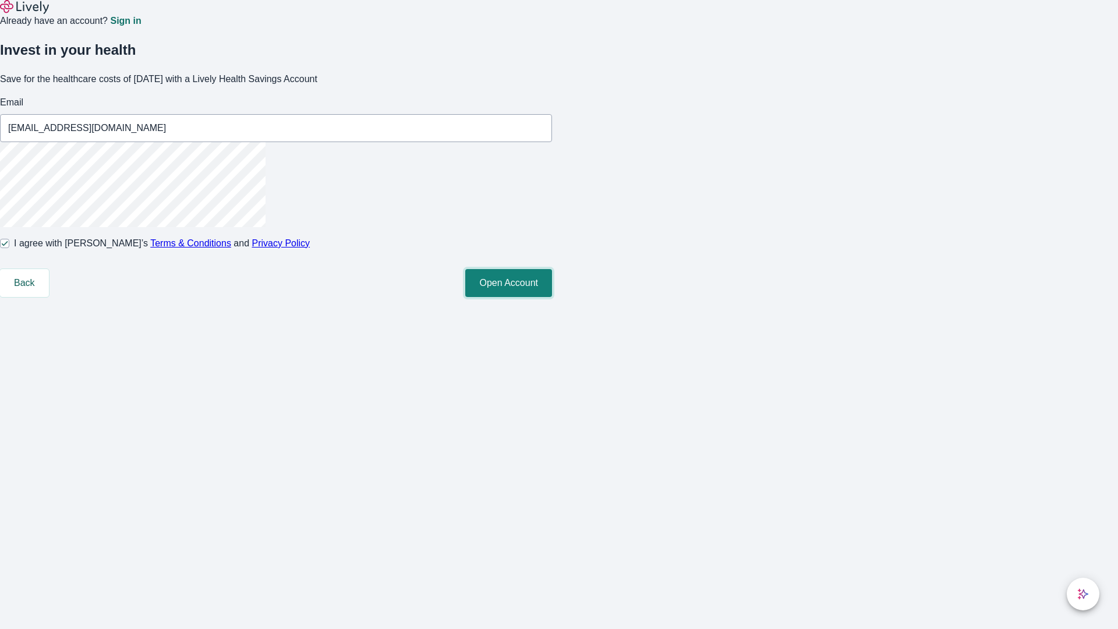
click at [552, 297] on button "Open Account" at bounding box center [508, 283] width 87 height 28
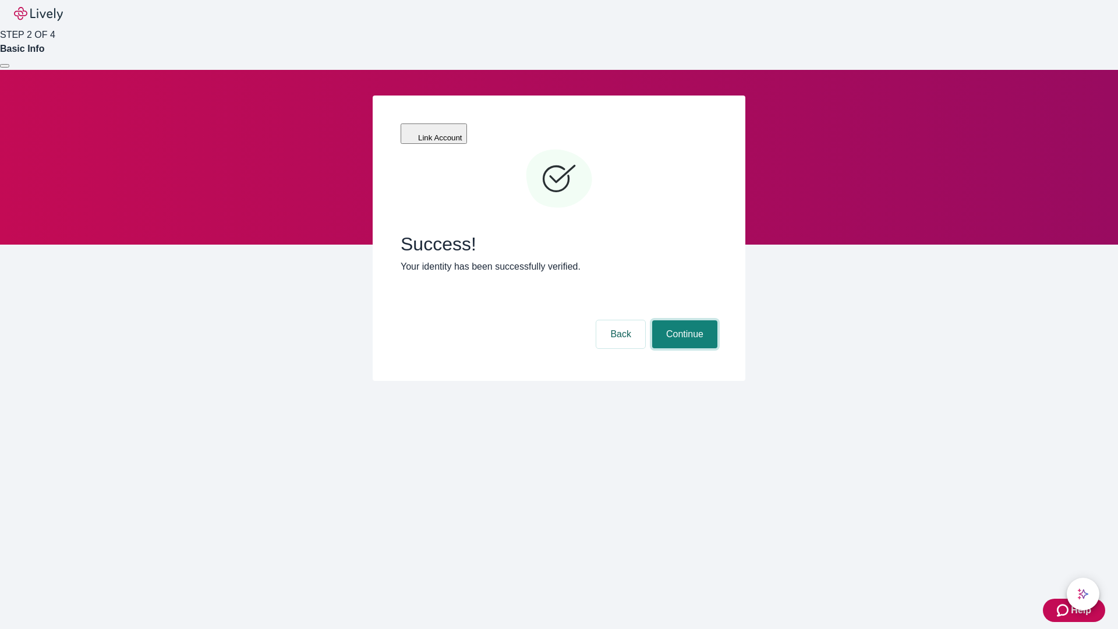
click at [683, 320] on button "Continue" at bounding box center [684, 334] width 65 height 28
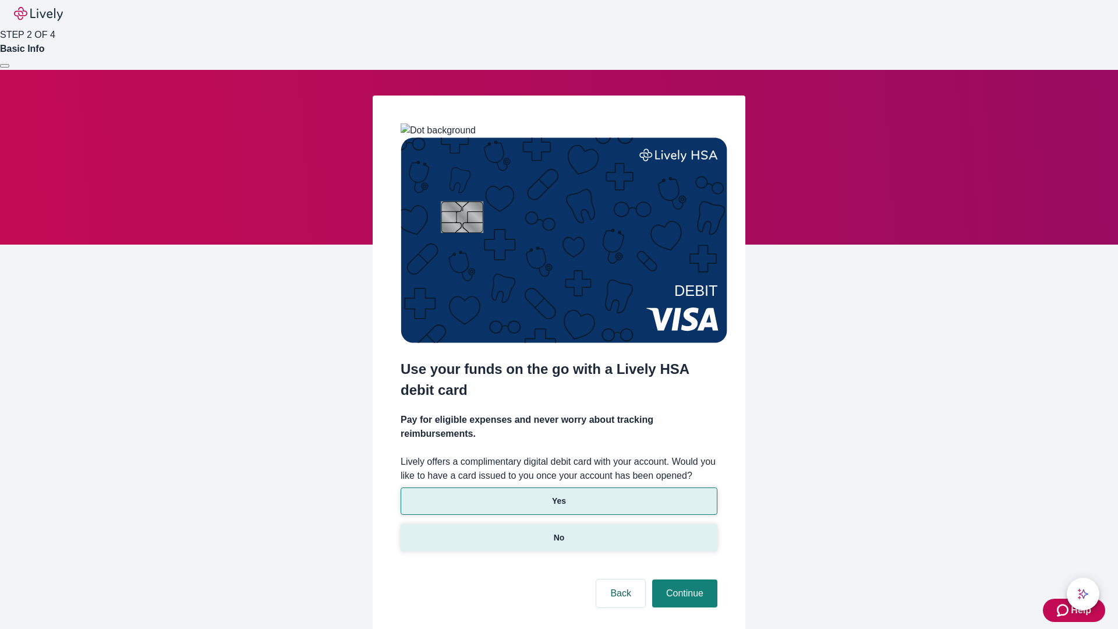
click at [558, 532] on p "No" at bounding box center [559, 538] width 11 height 12
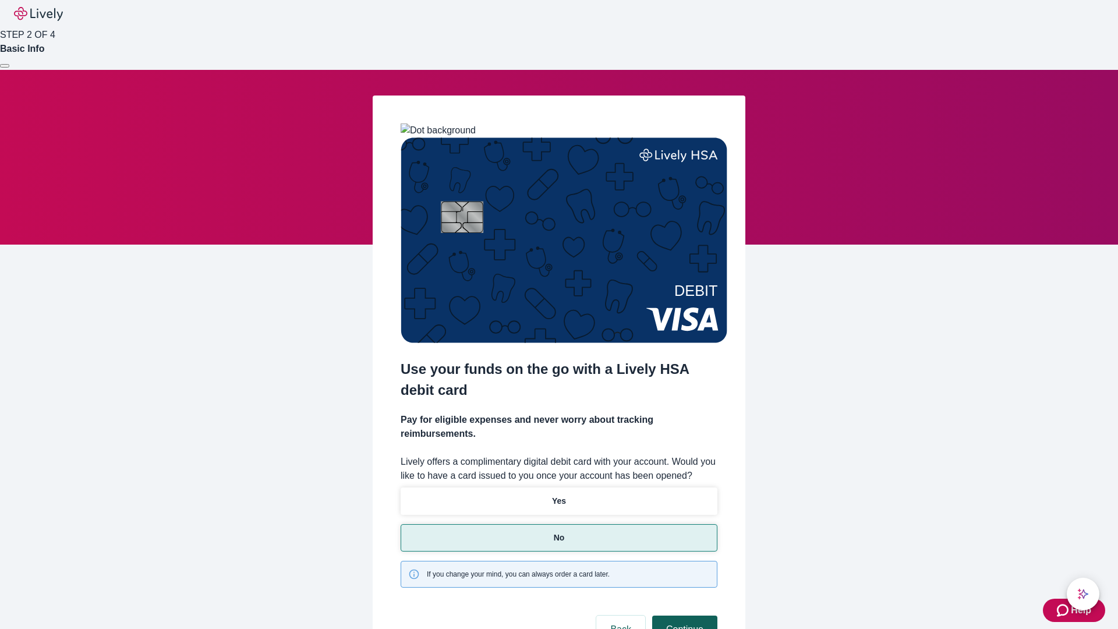
click at [683, 615] on button "Continue" at bounding box center [684, 629] width 65 height 28
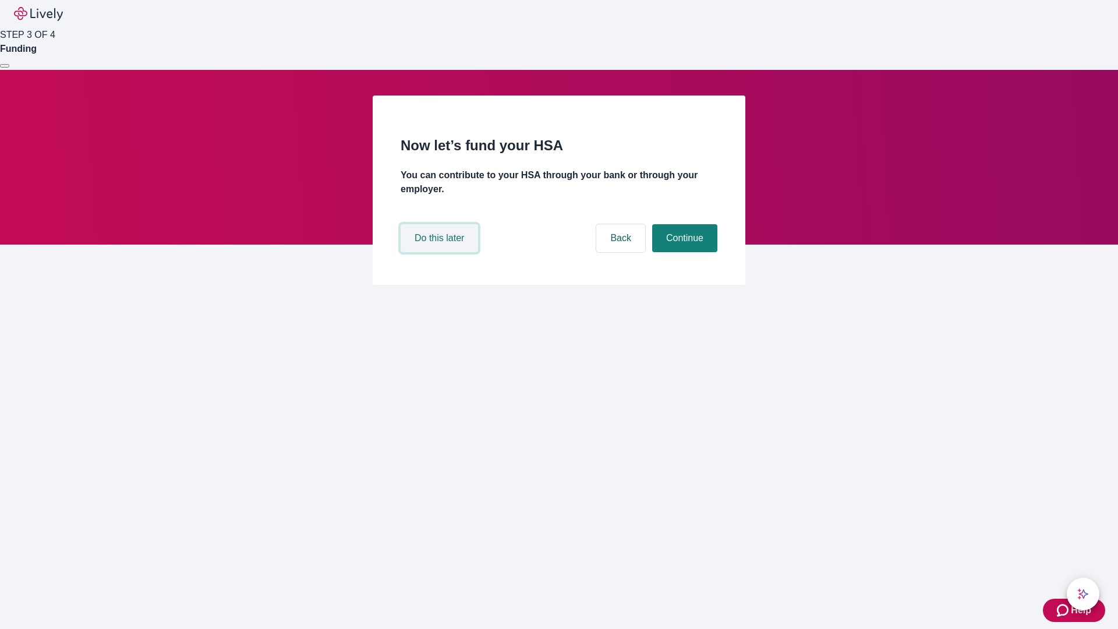
click at [441, 252] on button "Do this later" at bounding box center [439, 238] width 77 height 28
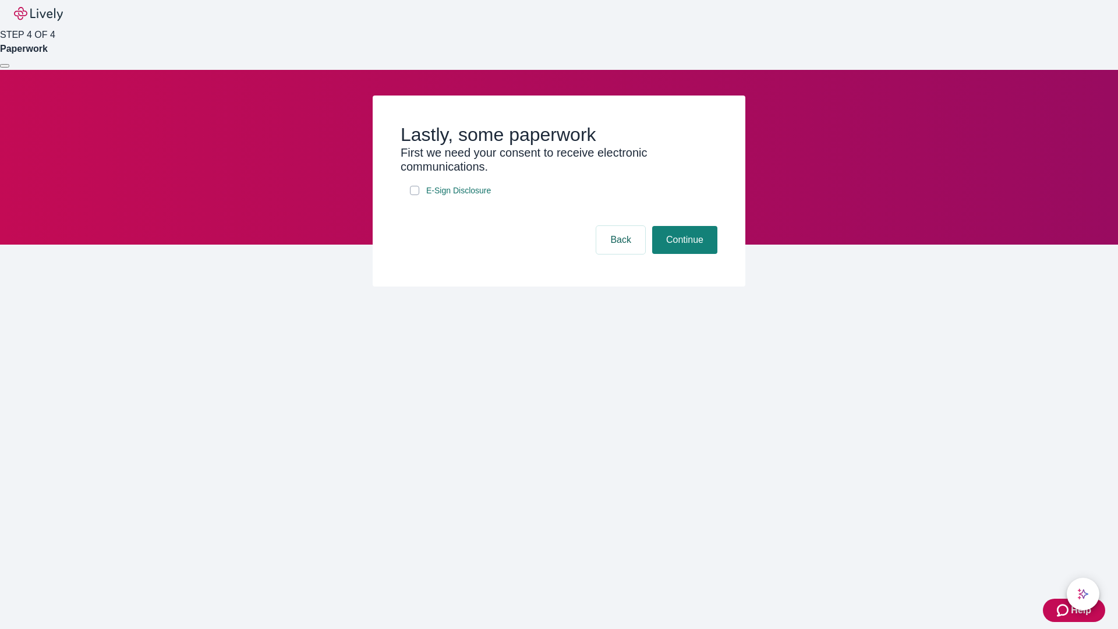
click at [415, 195] on input "E-Sign Disclosure" at bounding box center [414, 190] width 9 height 9
checkbox input "true"
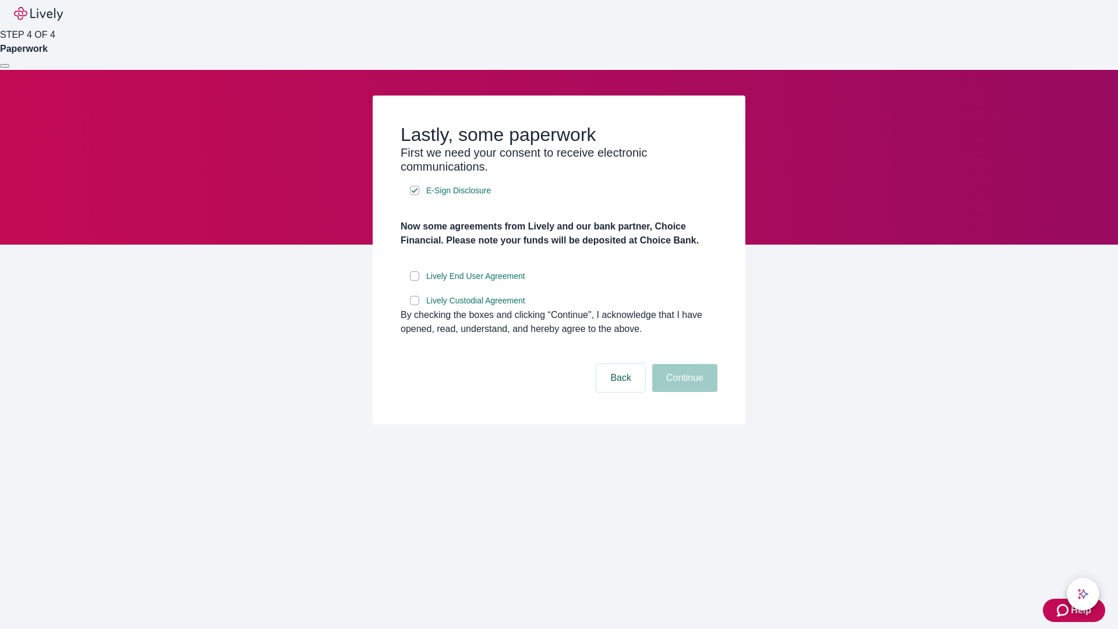
click at [415, 281] on input "Lively End User Agreement" at bounding box center [414, 275] width 9 height 9
checkbox input "true"
click at [415, 305] on input "Lively Custodial Agreement" at bounding box center [414, 300] width 9 height 9
checkbox input "true"
click at [683, 392] on button "Continue" at bounding box center [684, 378] width 65 height 28
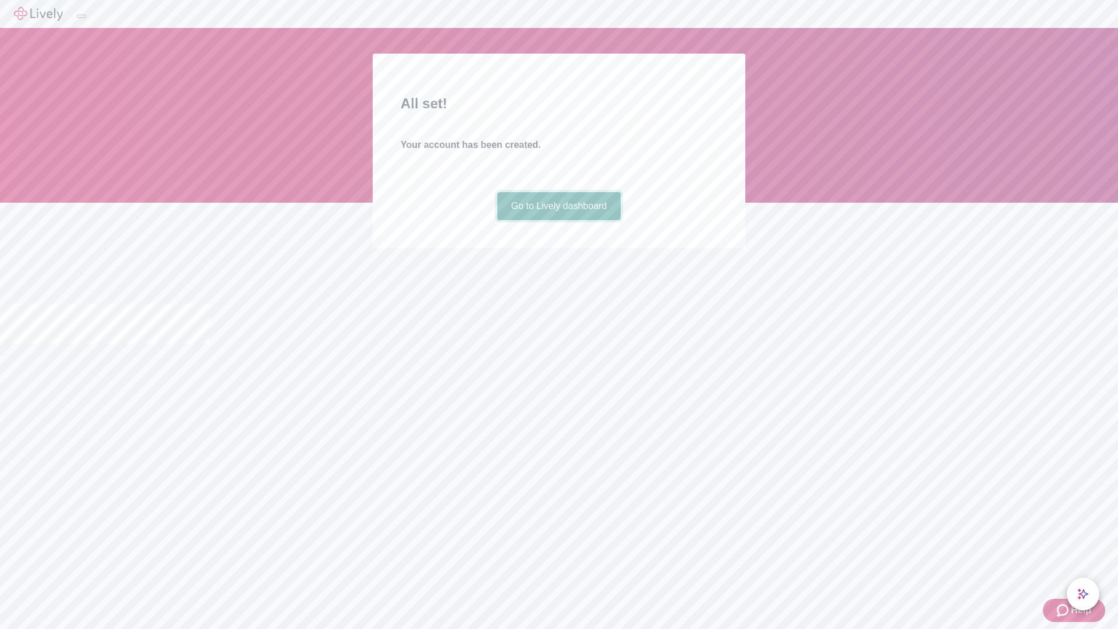
click at [558, 220] on link "Go to Lively dashboard" at bounding box center [559, 206] width 124 height 28
